Goal: Transaction & Acquisition: Download file/media

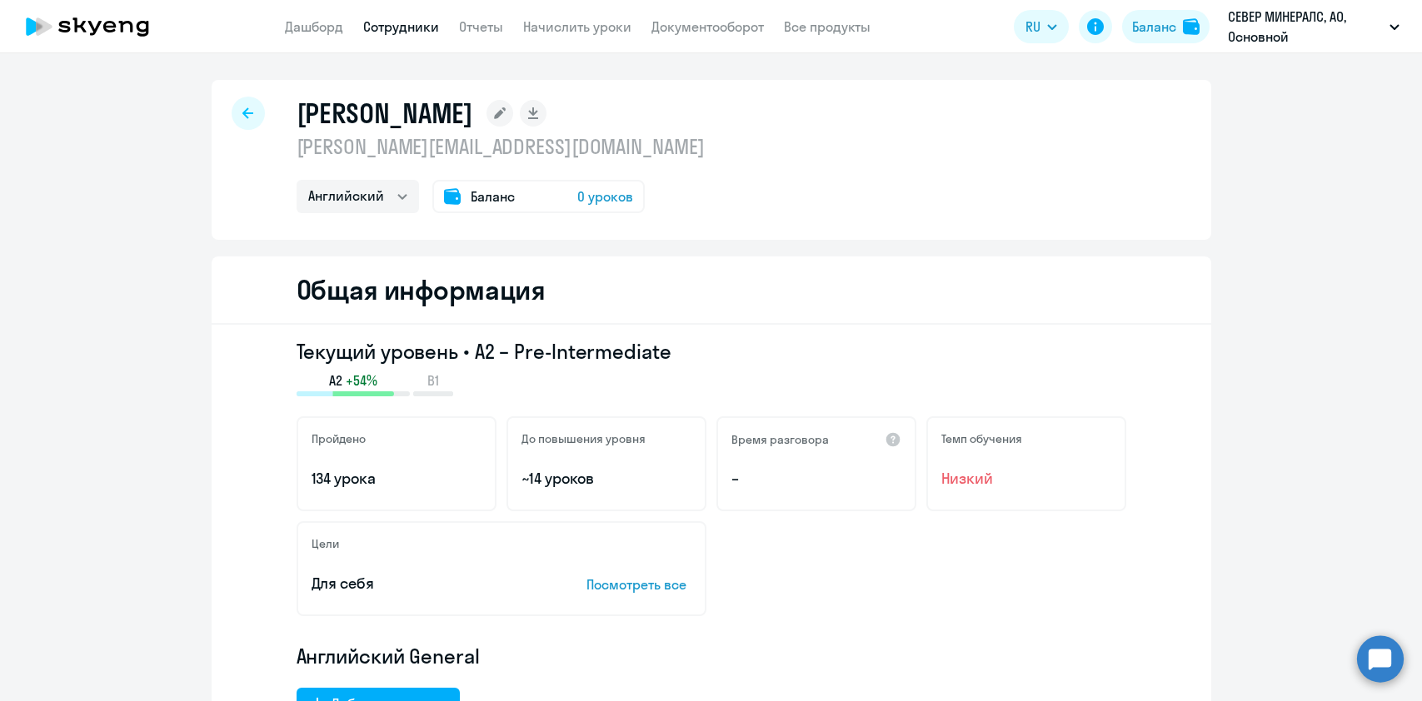
select select "english"
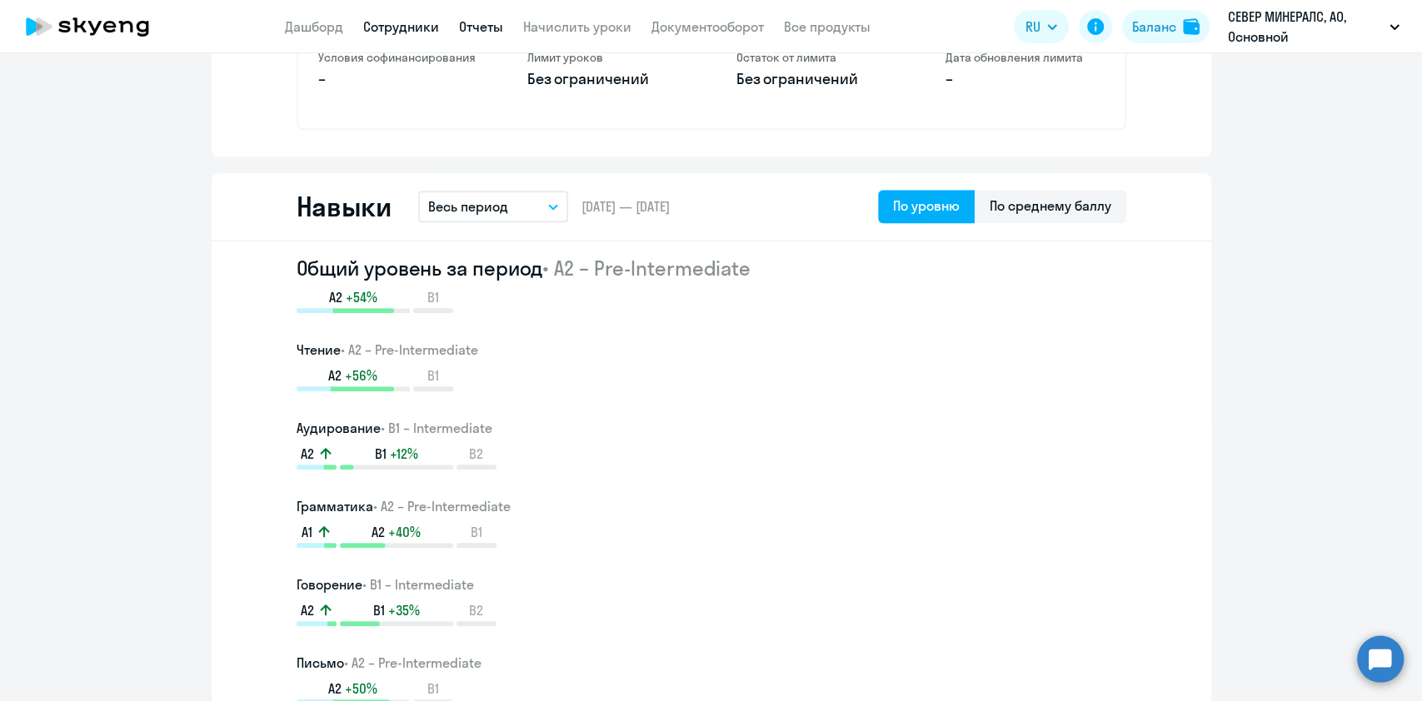
scroll to position [777, 0]
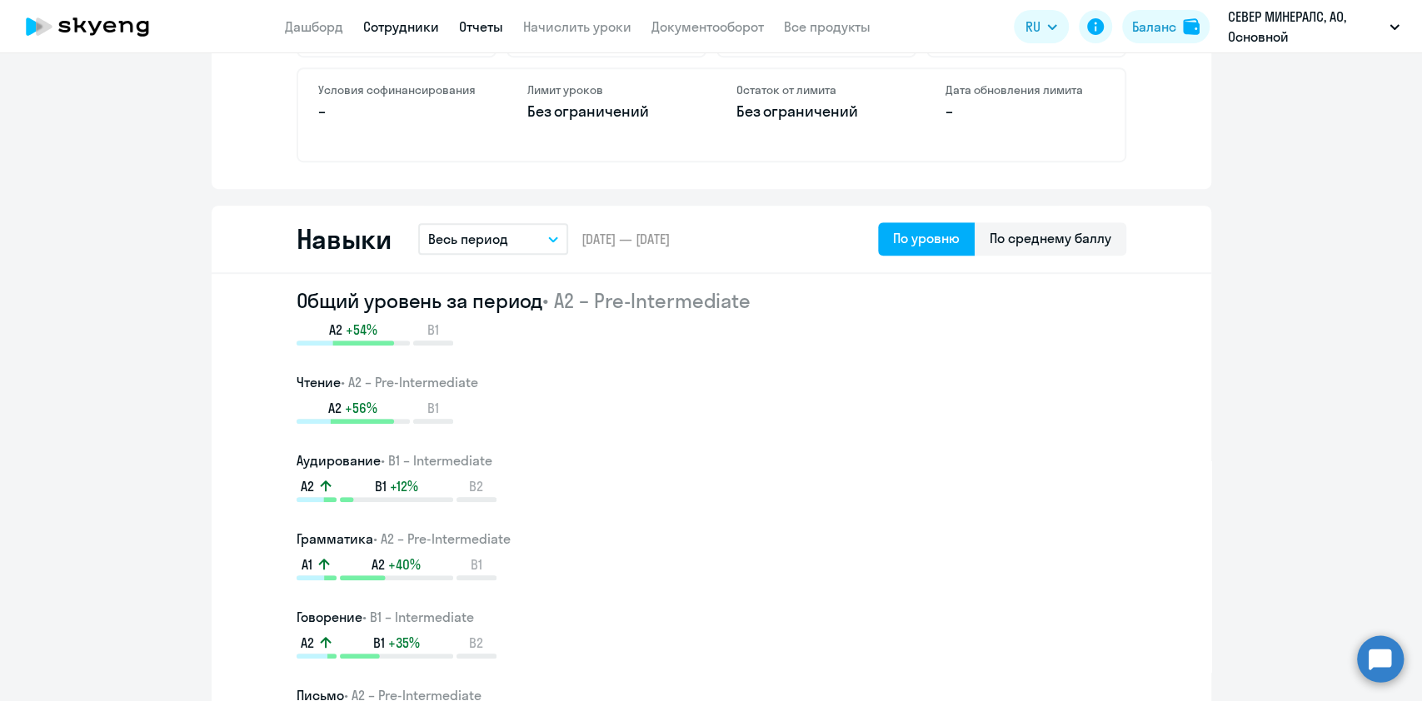
click at [493, 26] on link "Отчеты" at bounding box center [481, 26] width 44 height 17
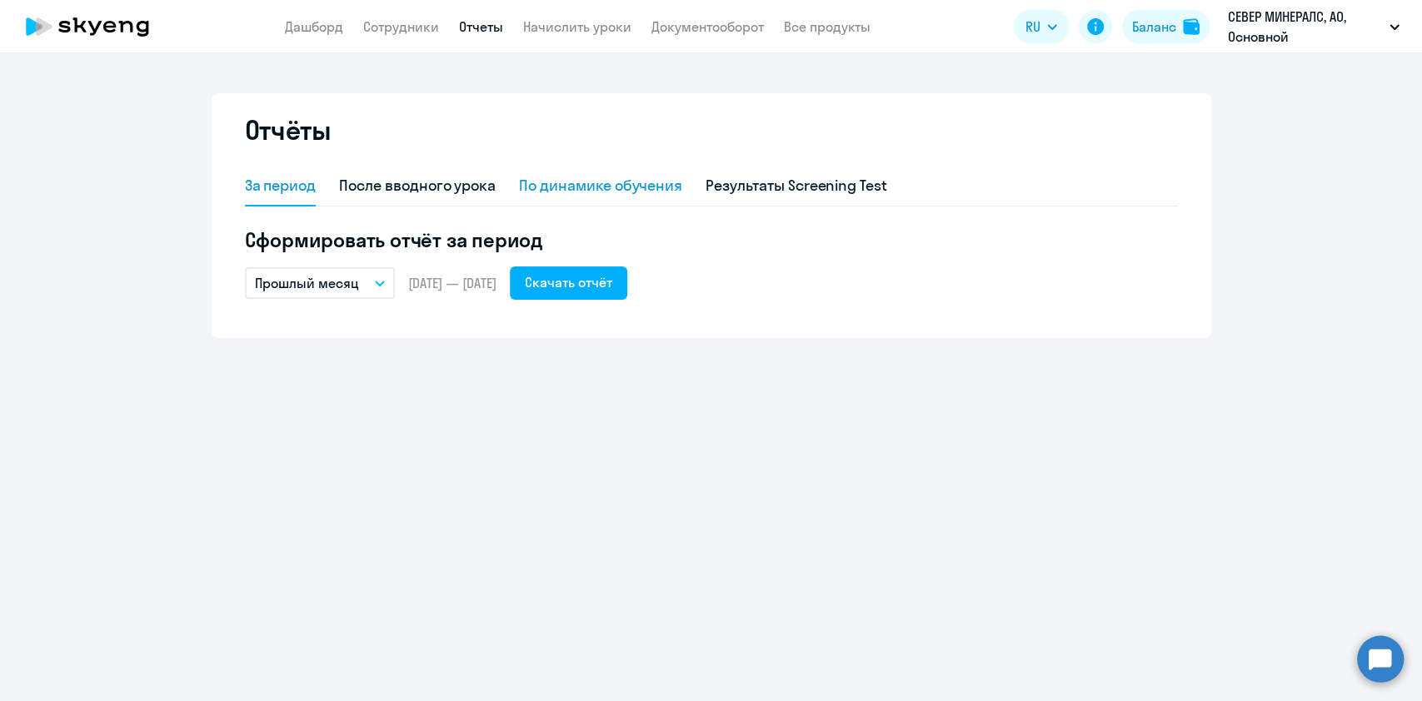
click at [633, 182] on div "По динамике обучения" at bounding box center [600, 186] width 163 height 22
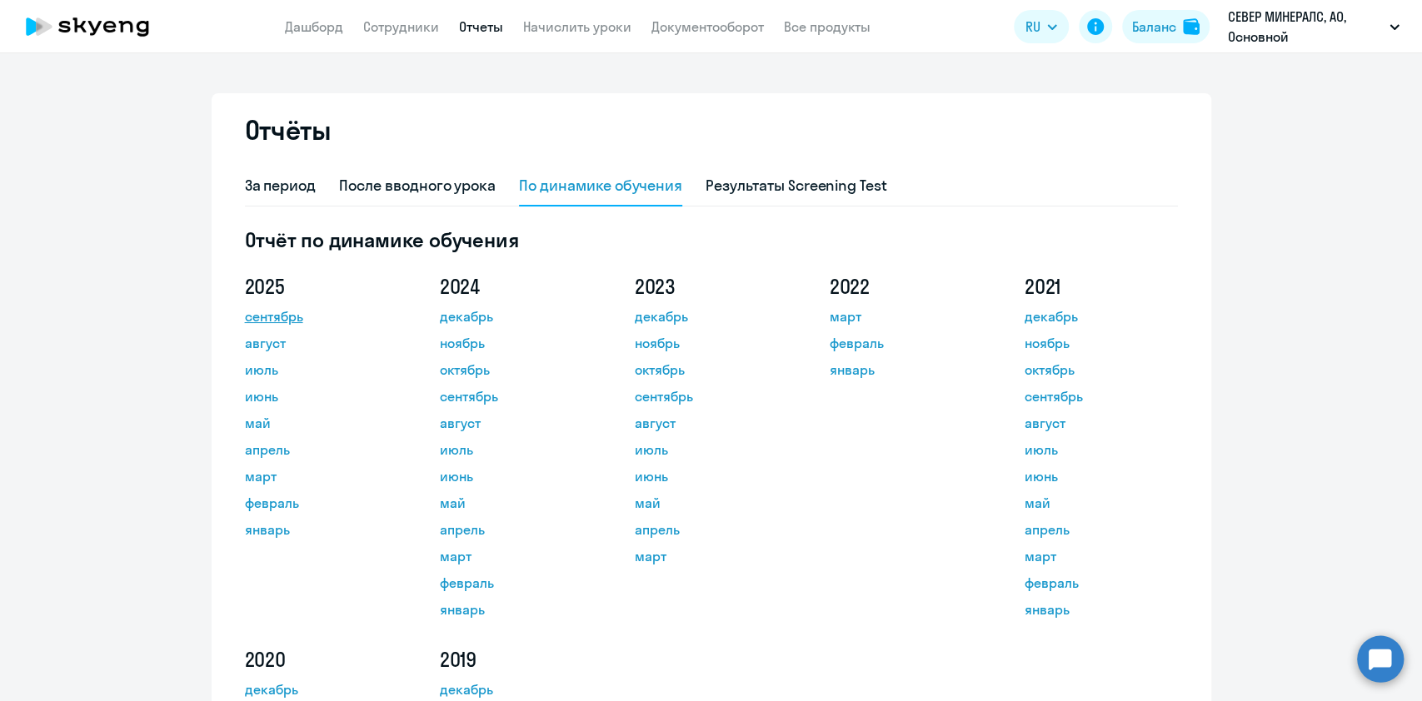
click at [289, 310] on link "сентябрь" at bounding box center [320, 316] width 150 height 20
click at [483, 190] on div "После вводного урока" at bounding box center [417, 186] width 157 height 22
select select "10"
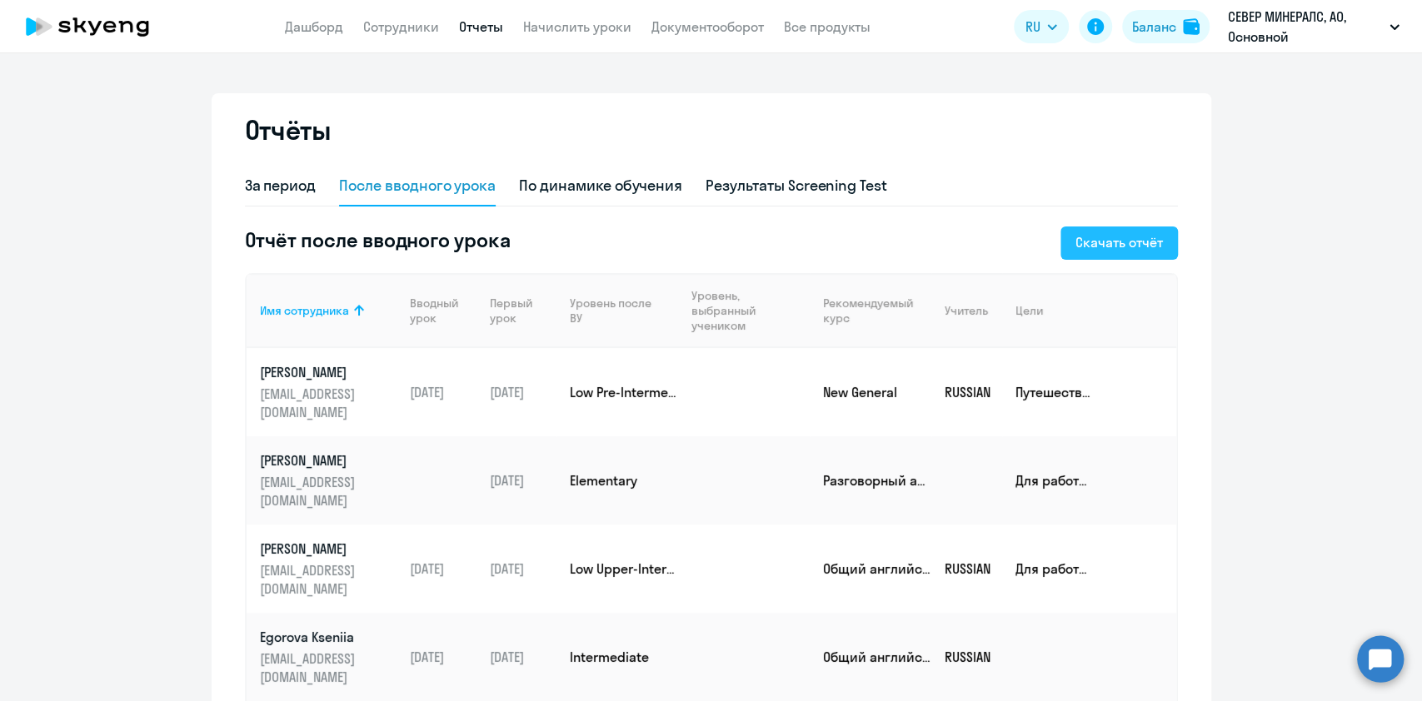
click at [1127, 247] on div "Скачать отчёт" at bounding box center [1118, 242] width 87 height 20
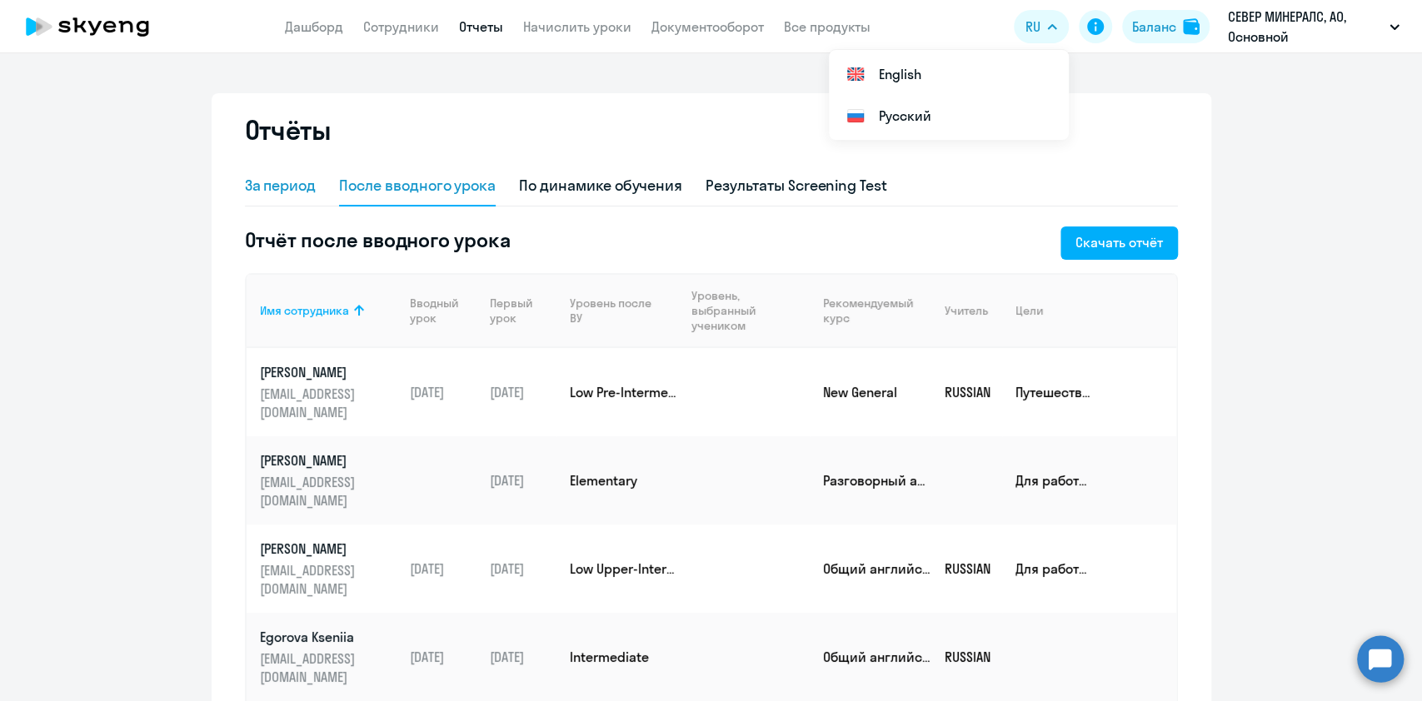
click at [290, 182] on div "За период" at bounding box center [281, 186] width 72 height 22
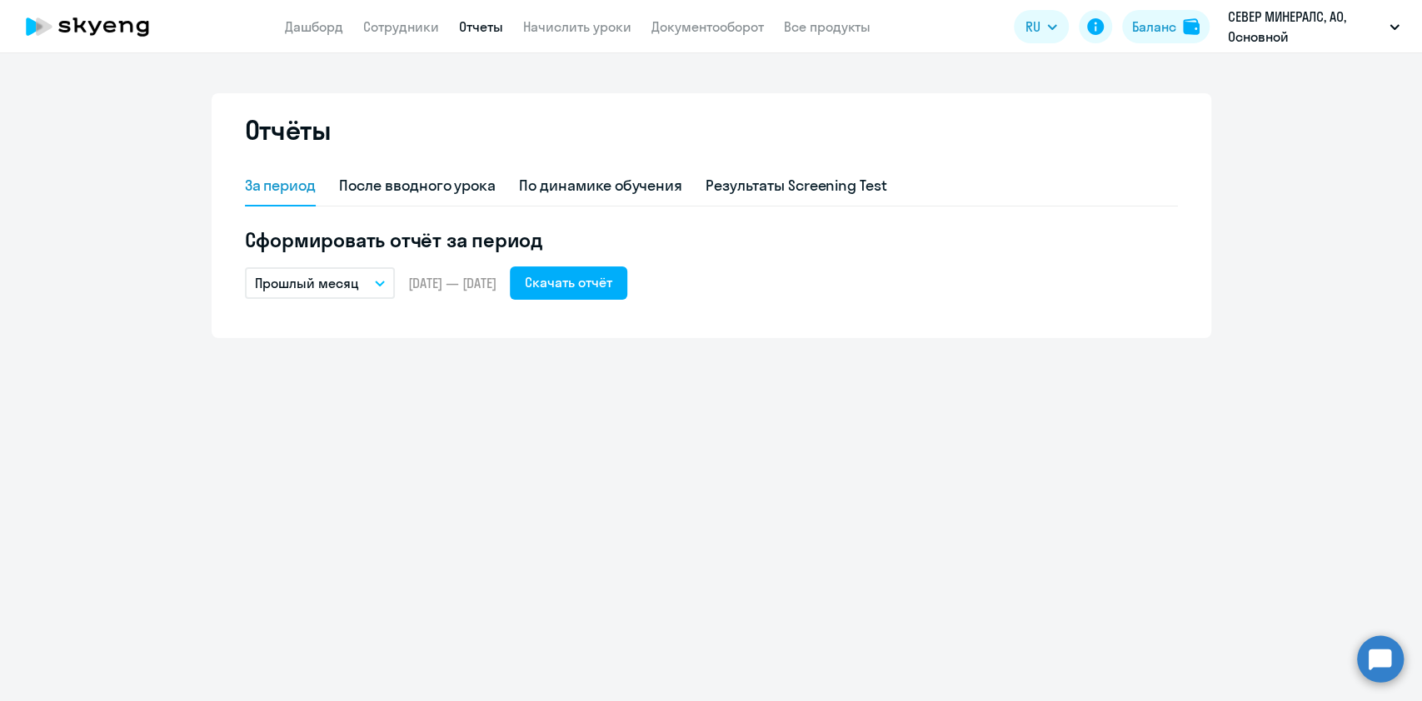
click at [367, 277] on button "Прошлый месяц" at bounding box center [320, 283] width 150 height 32
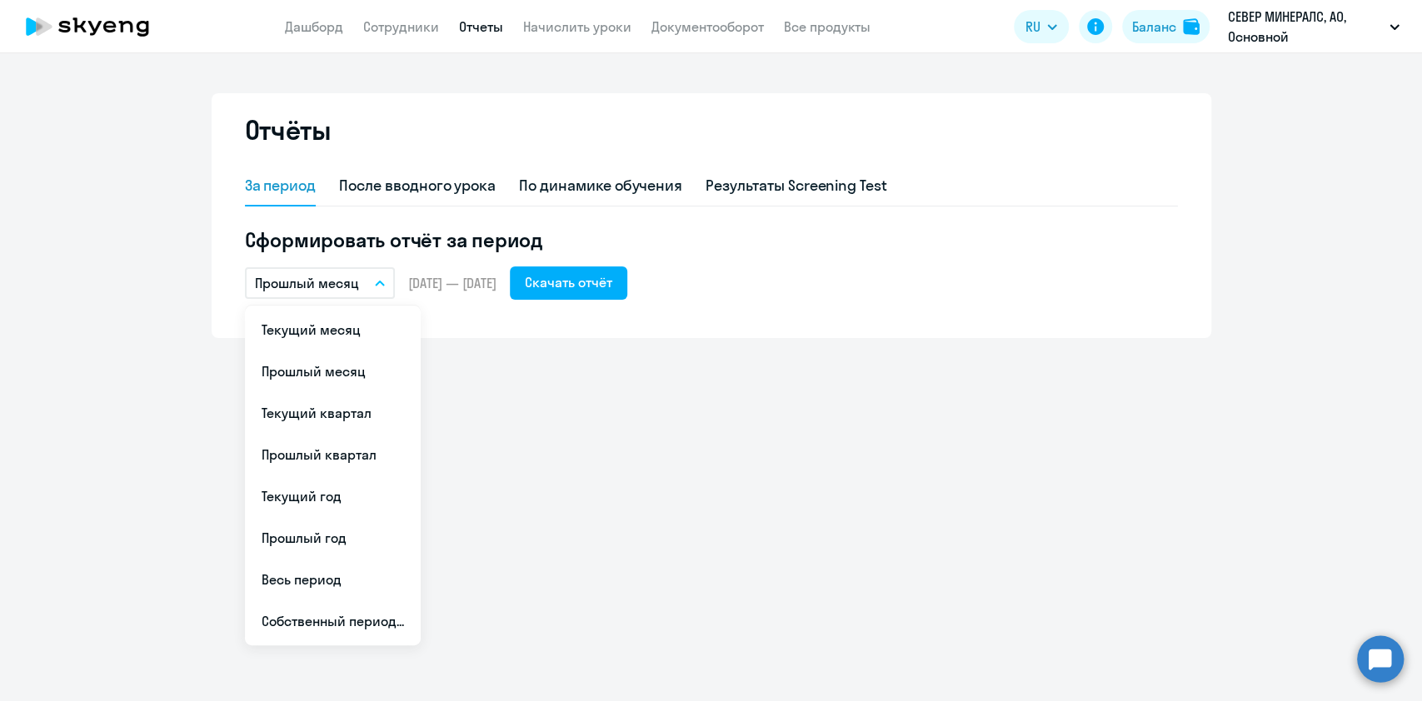
drag, startPoint x: 360, startPoint y: 563, endPoint x: 370, endPoint y: 558, distance: 11.2
click at [361, 564] on li "Весь период" at bounding box center [333, 580] width 176 height 42
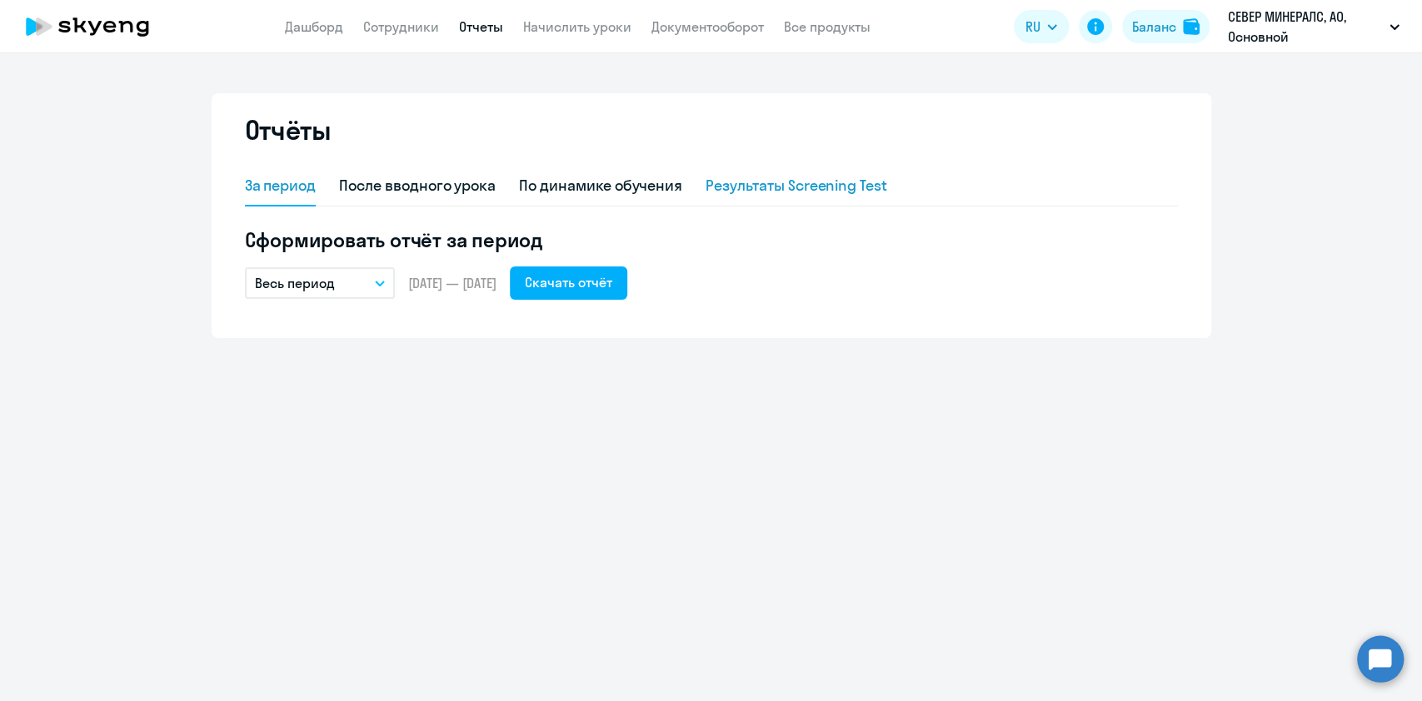
click at [760, 179] on div "Результаты Screening Test" at bounding box center [796, 186] width 182 height 22
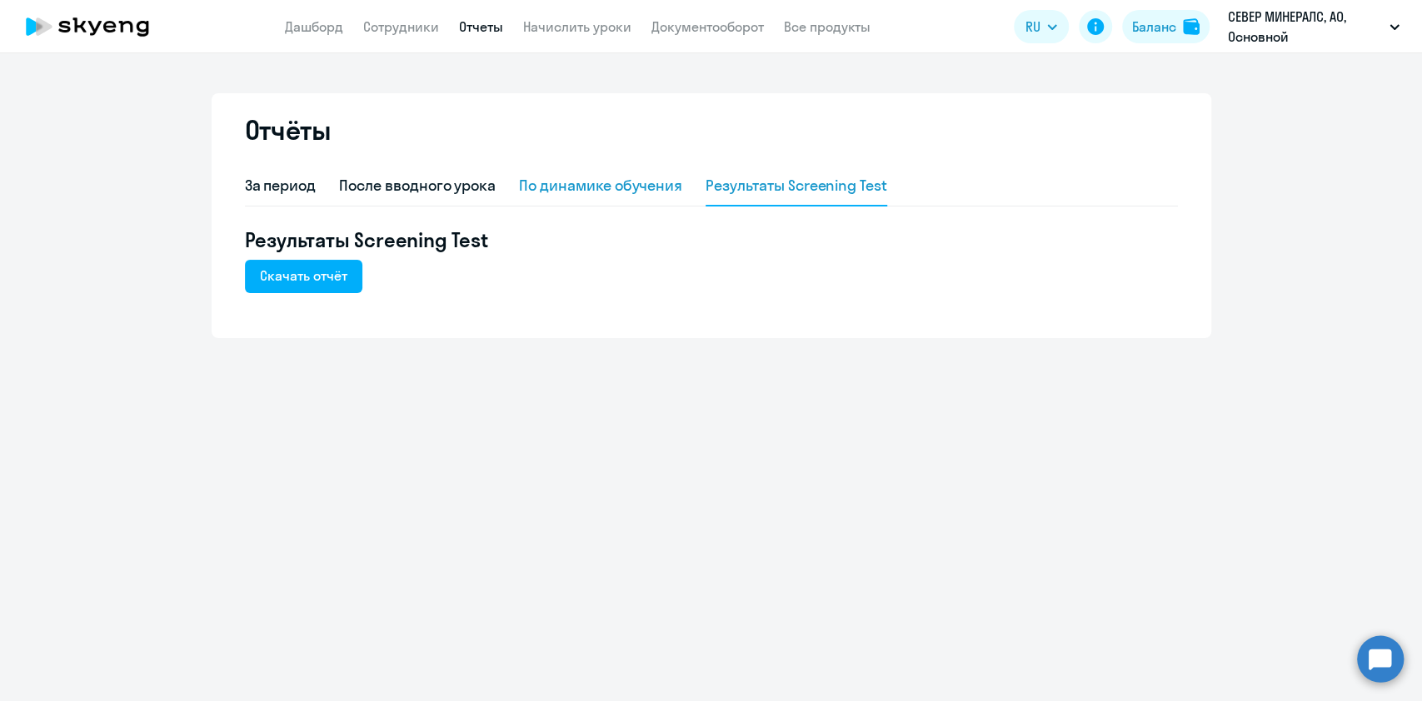
click at [632, 201] on div "По динамике обучения" at bounding box center [600, 187] width 163 height 40
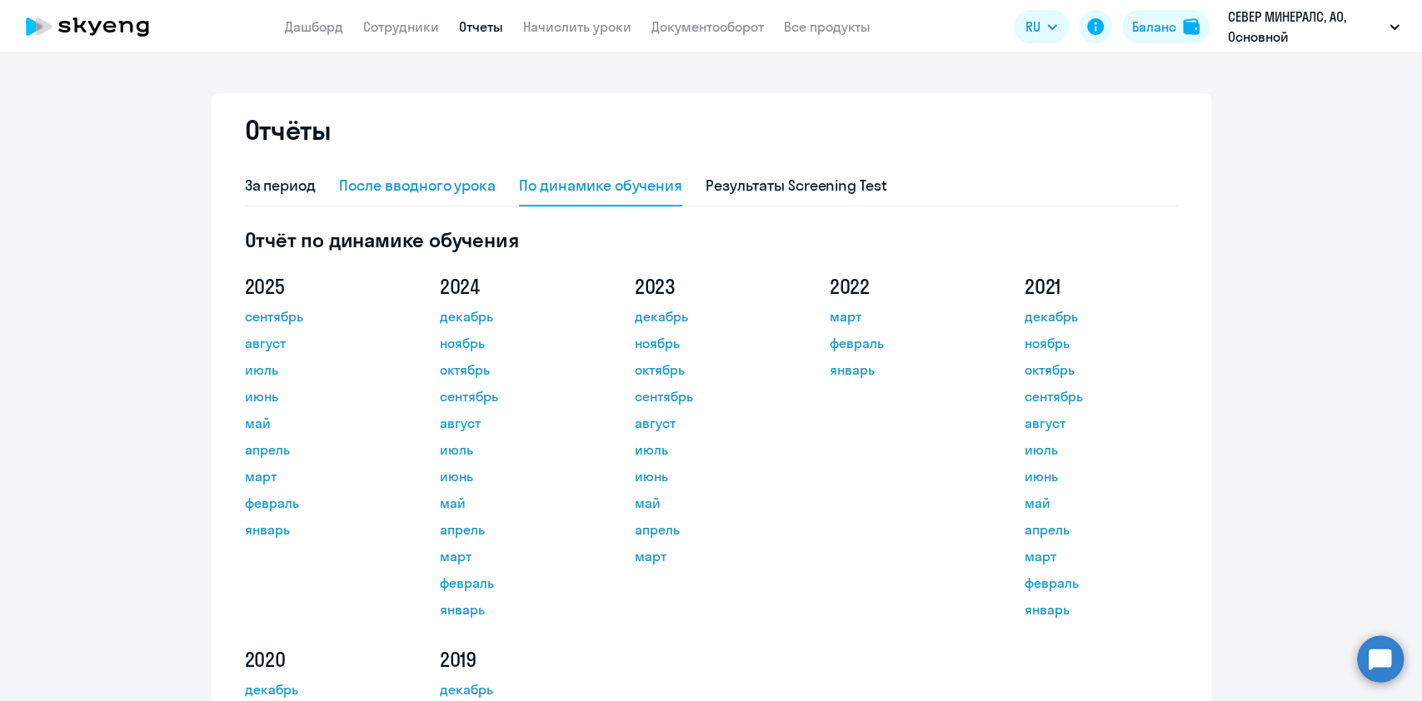
click at [407, 188] on div "После вводного урока" at bounding box center [417, 186] width 157 height 22
select select "10"
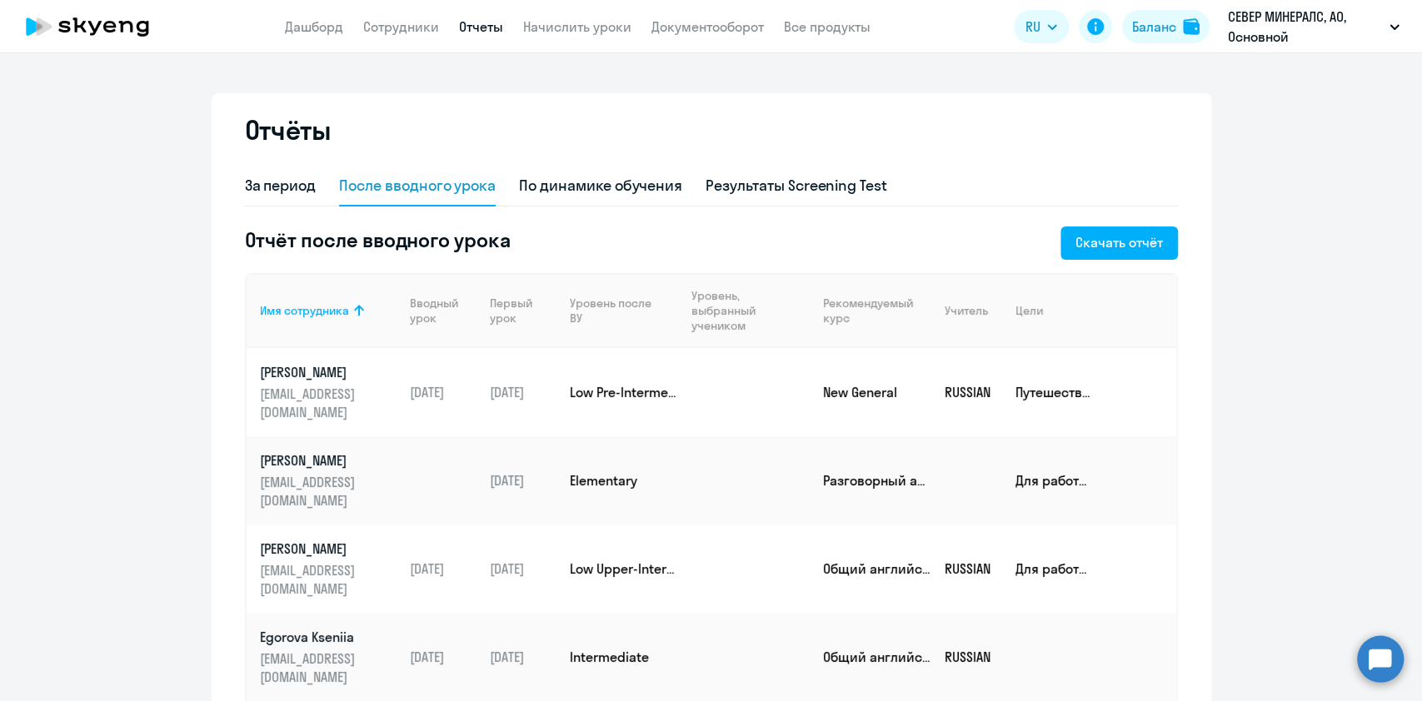
click at [448, 28] on nav "Дашборд Сотрудники Отчеты Начислить уроки Документооборот Все продукты" at bounding box center [577, 27] width 585 height 21
click at [423, 22] on link "Сотрудники" at bounding box center [401, 26] width 76 height 17
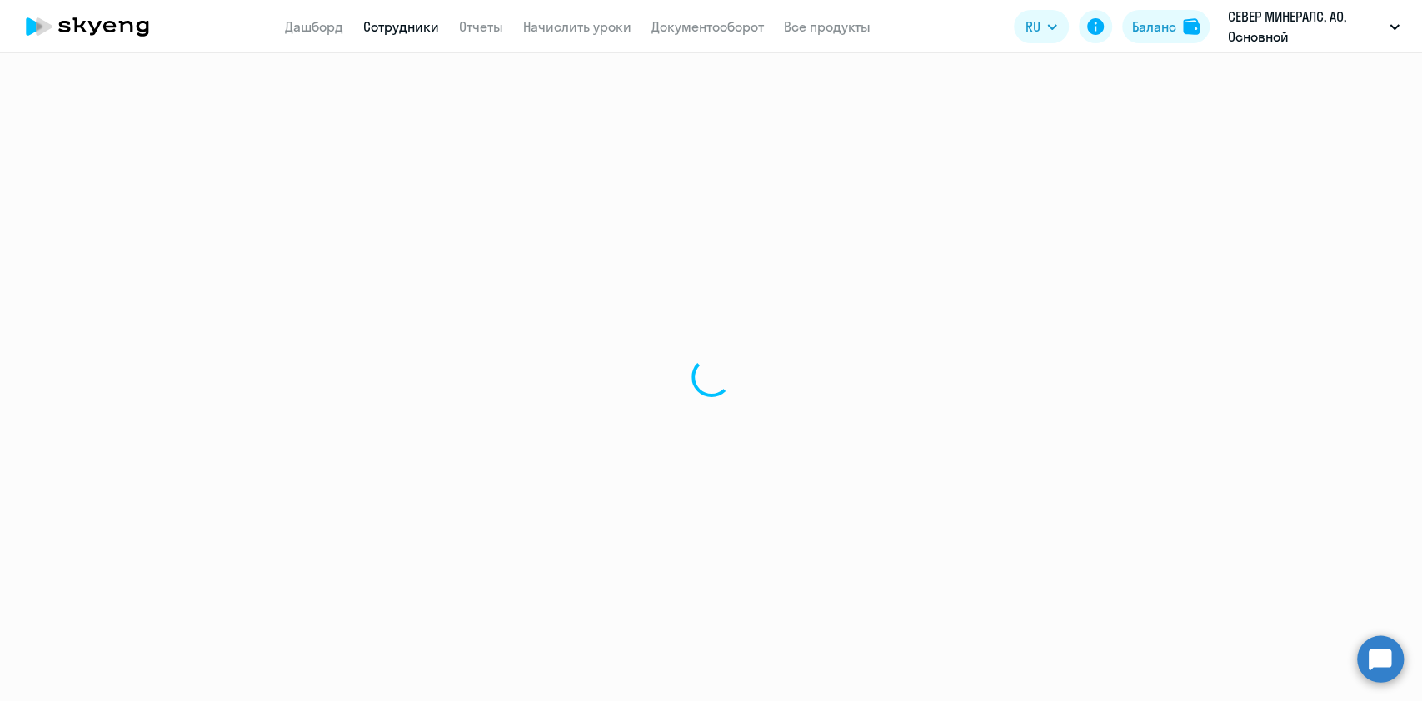
select select "30"
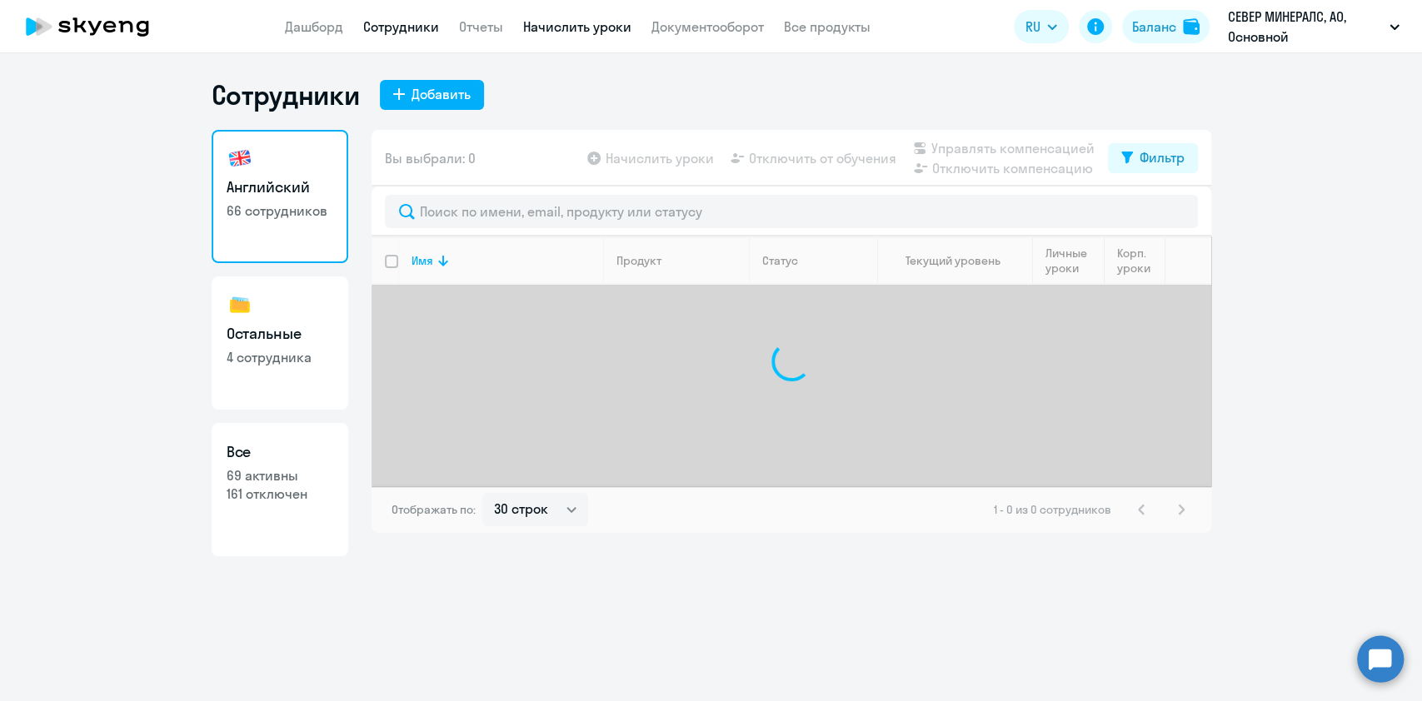
click at [560, 26] on link "Начислить уроки" at bounding box center [577, 26] width 108 height 17
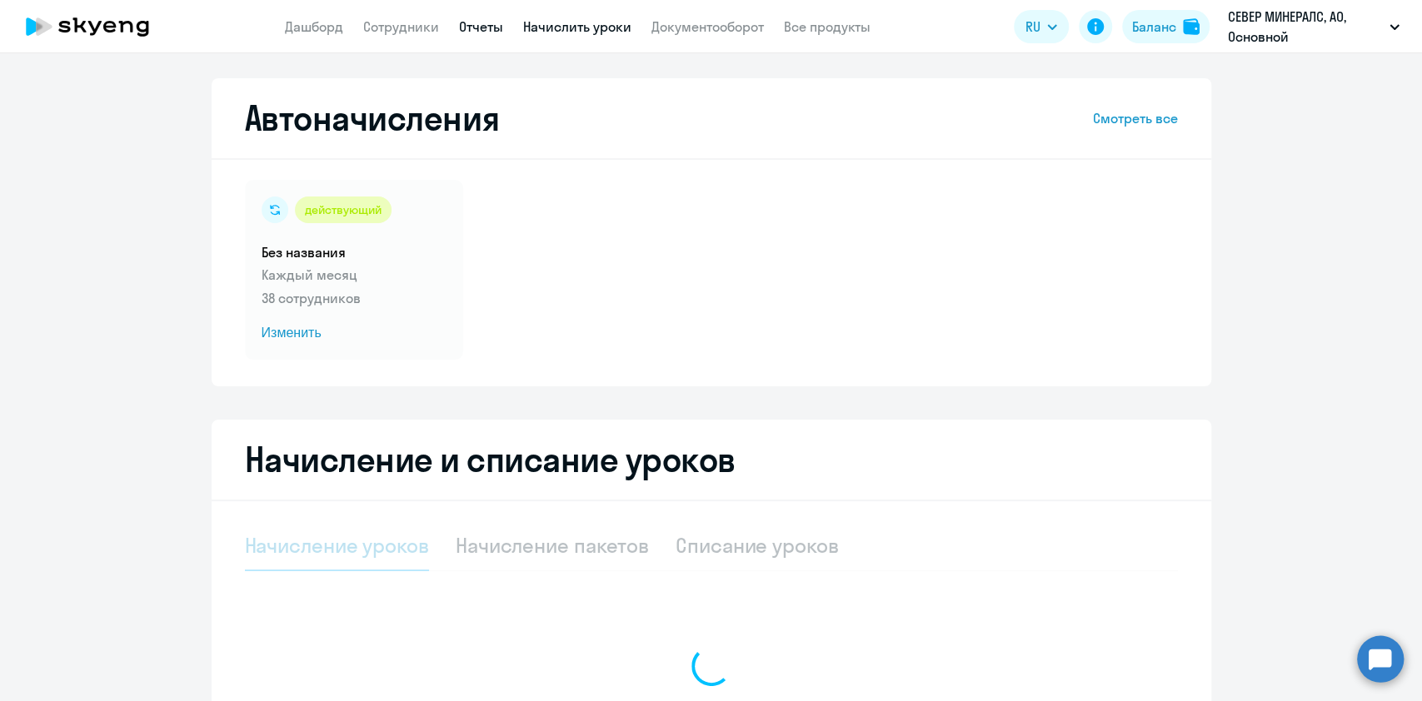
select select "10"
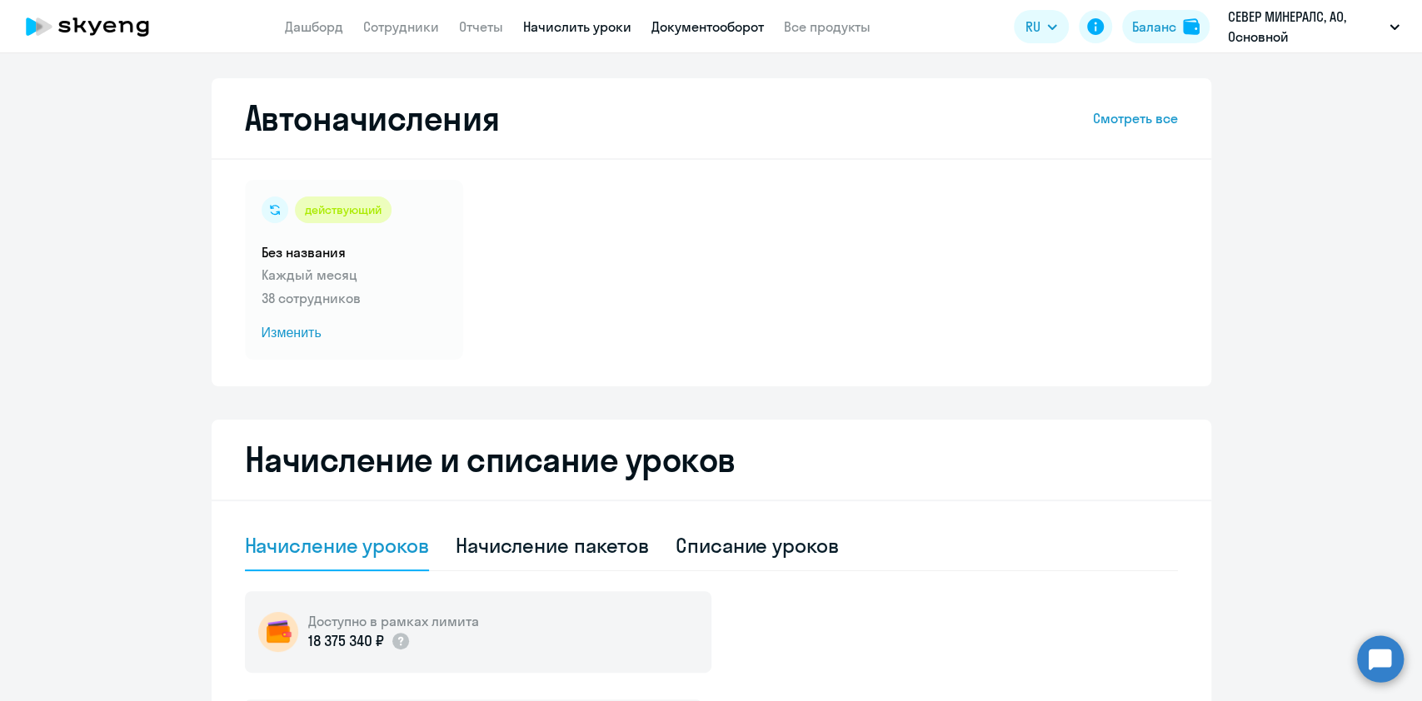
click at [706, 22] on link "Документооборот" at bounding box center [707, 26] width 112 height 17
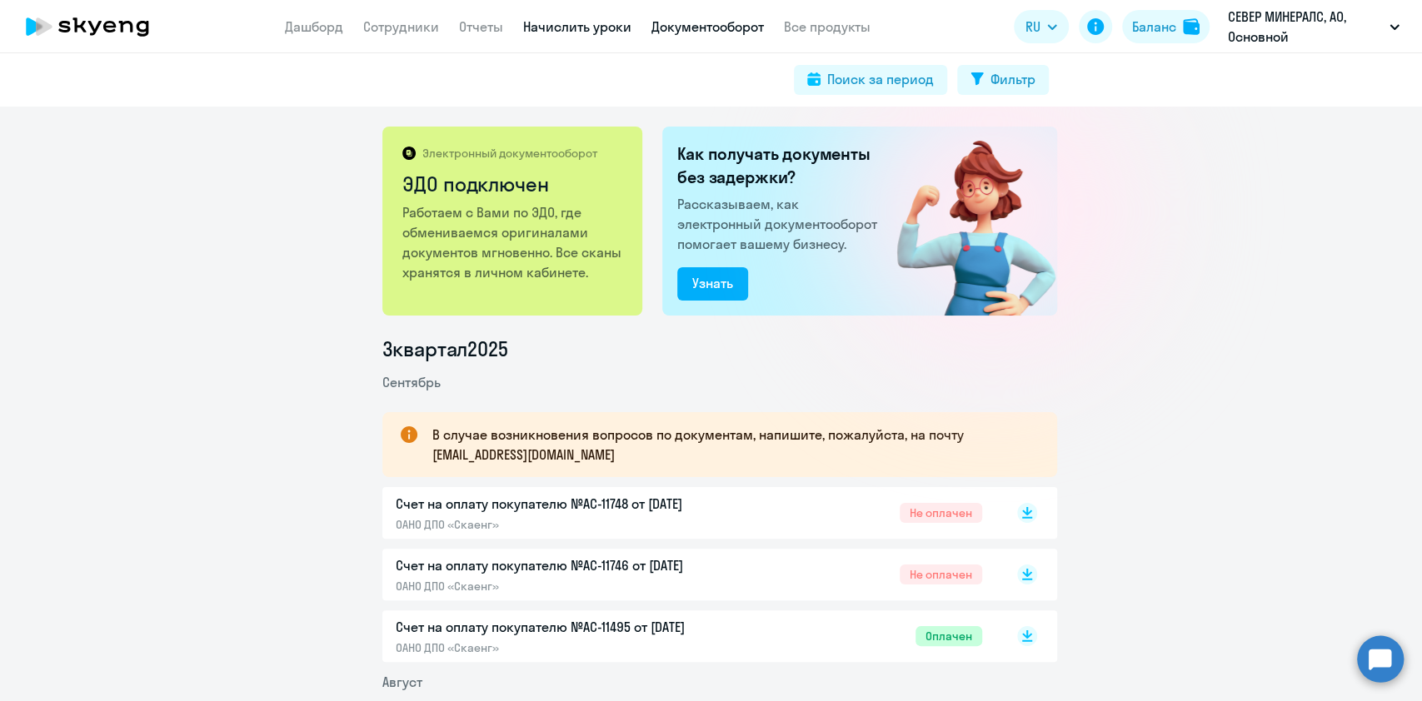
click at [581, 27] on link "Начислить уроки" at bounding box center [577, 26] width 108 height 17
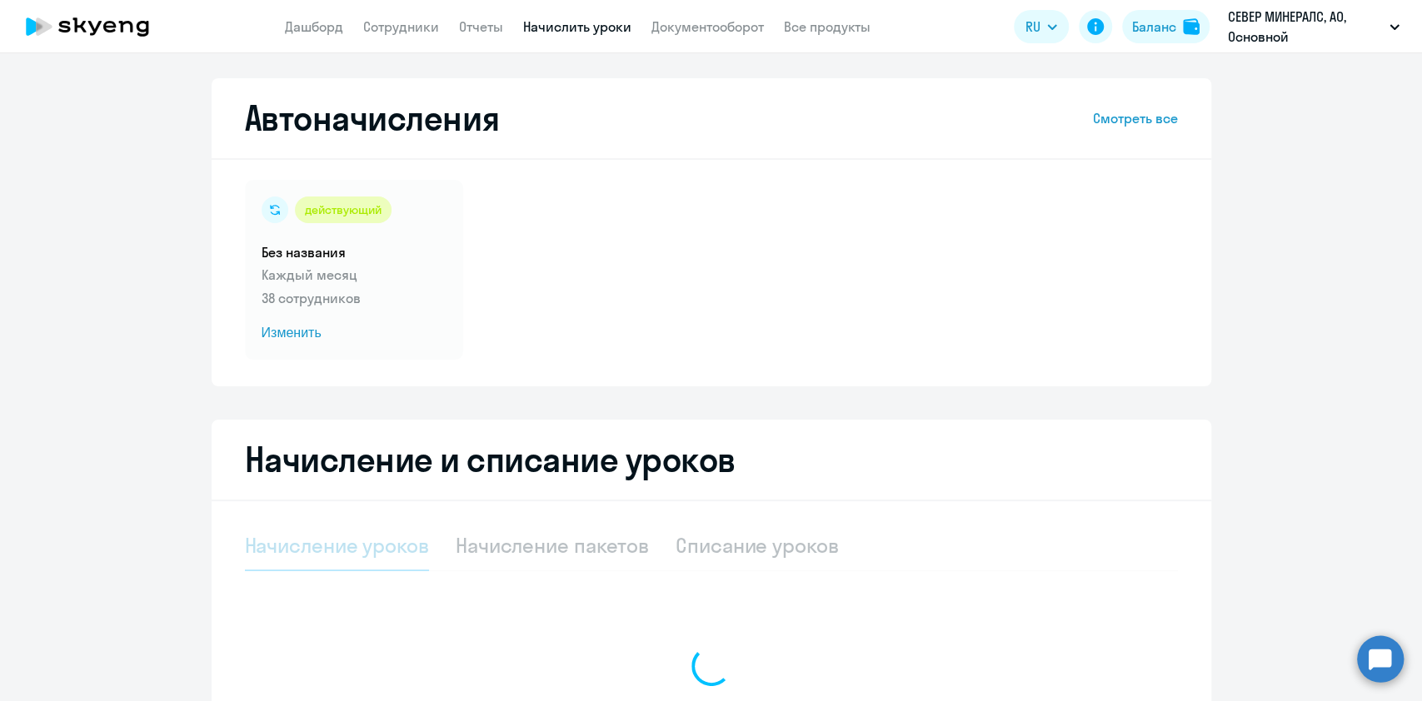
select select "10"
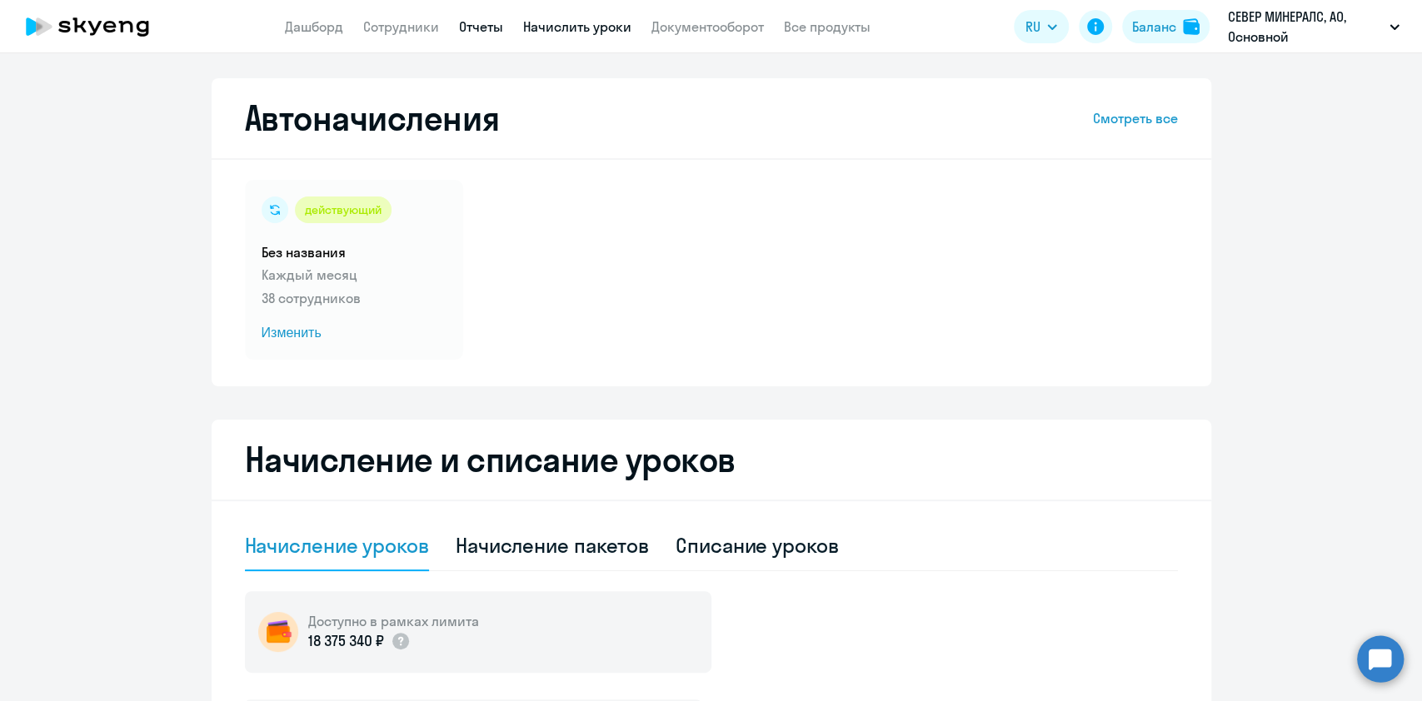
click at [494, 23] on link "Отчеты" at bounding box center [481, 26] width 44 height 17
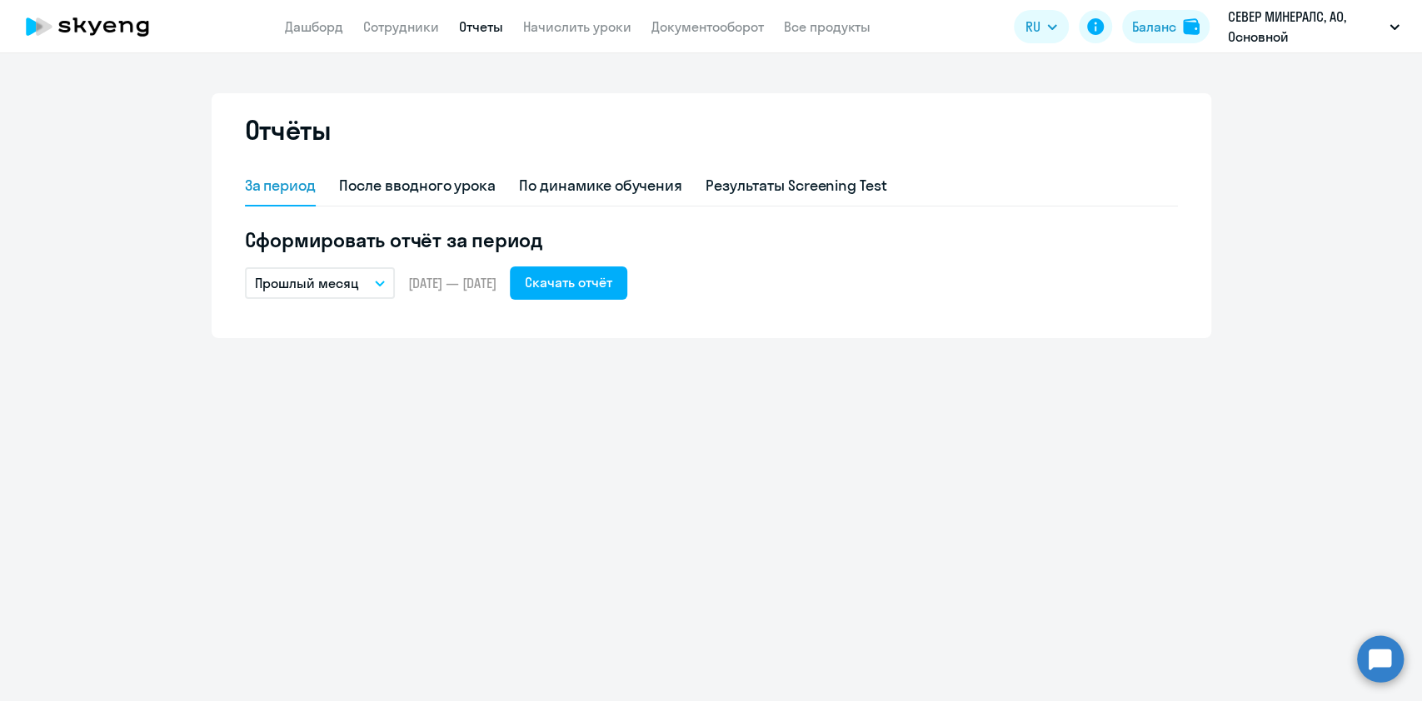
click at [382, 280] on button "Прошлый месяц" at bounding box center [320, 283] width 150 height 32
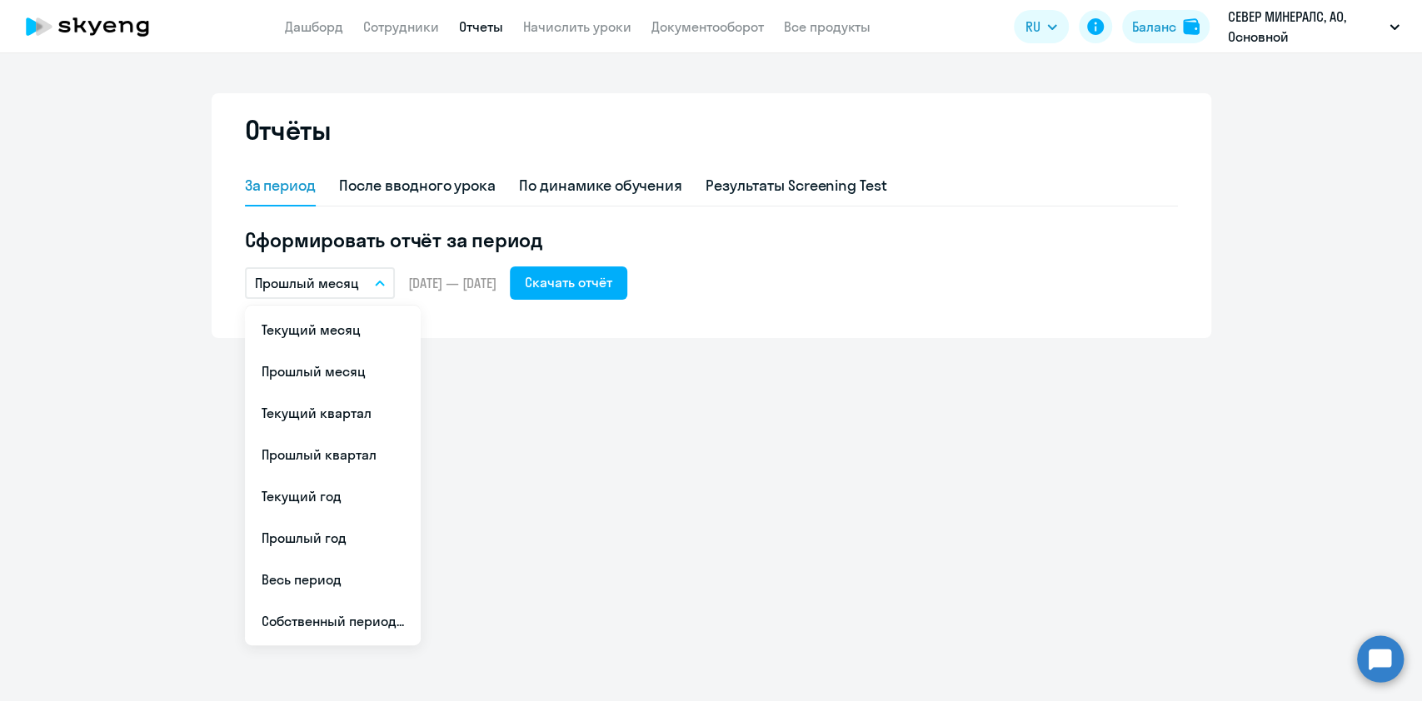
click at [375, 585] on li "Весь период" at bounding box center [333, 580] width 176 height 42
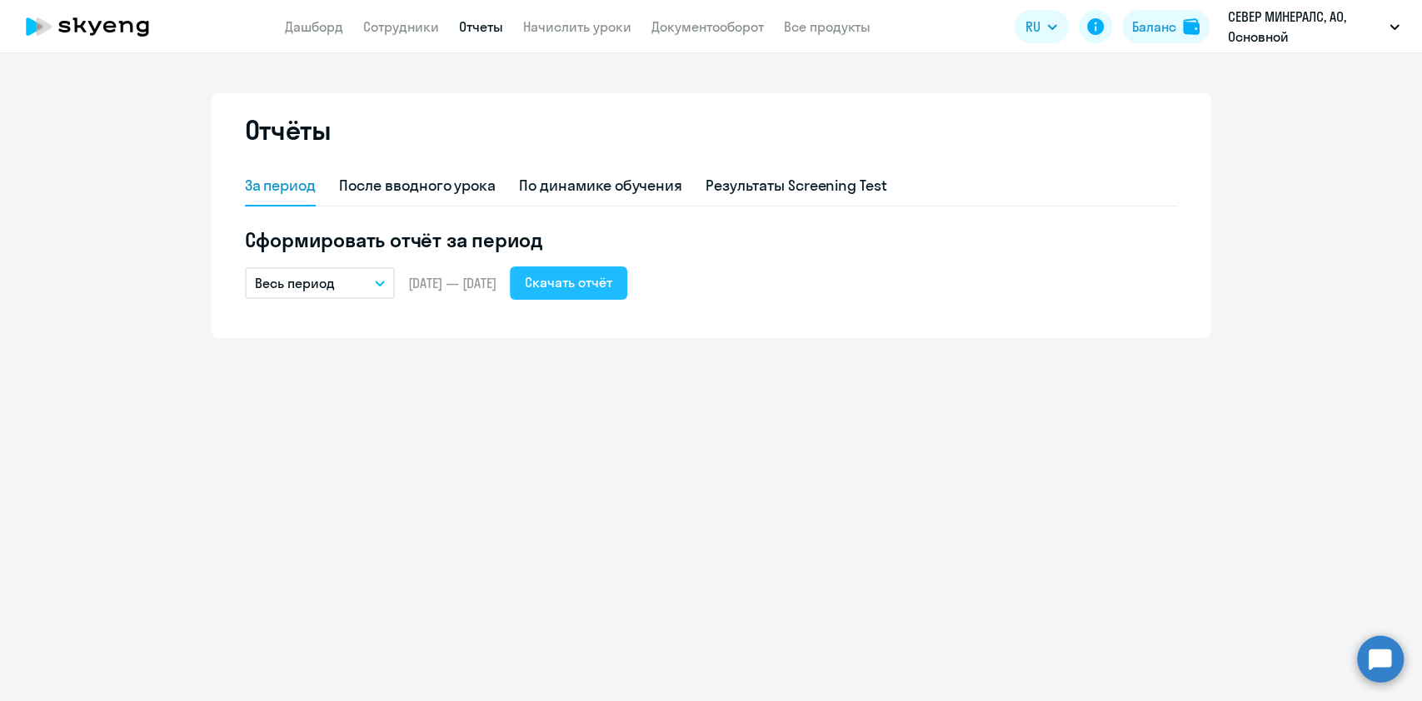
click at [596, 279] on div "Скачать отчёт" at bounding box center [568, 282] width 87 height 20
click at [1135, 232] on h5 "Сформировать отчёт за период" at bounding box center [711, 240] width 933 height 27
click at [1072, 441] on div "Отчёты За период После вводного урока По динамике обучения Результаты Screening…" at bounding box center [711, 377] width 1422 height 648
click at [554, 178] on div "По динамике обучения" at bounding box center [600, 186] width 163 height 22
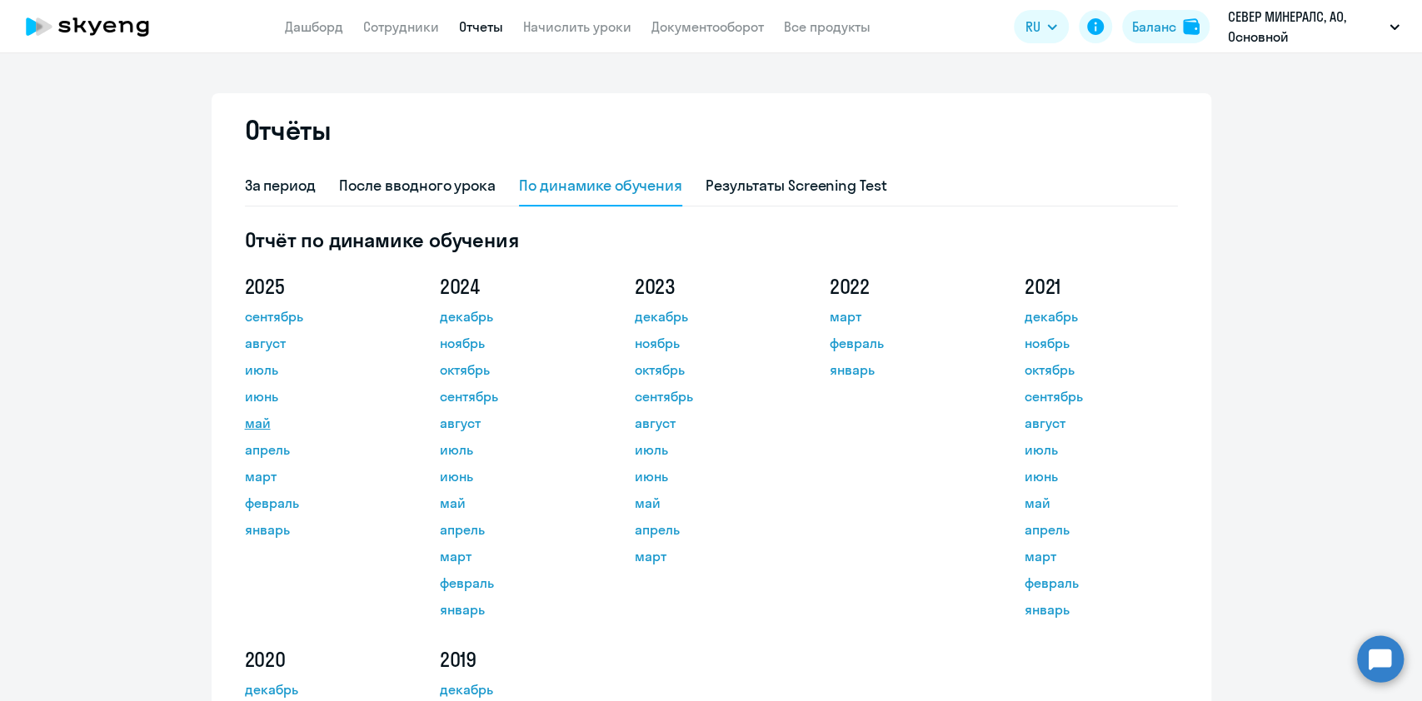
click at [252, 416] on link "май" at bounding box center [320, 423] width 150 height 20
